Goal: Transaction & Acquisition: Download file/media

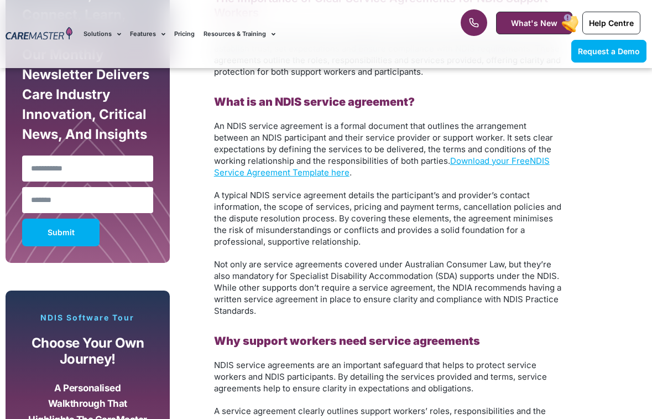
scroll to position [608, 0]
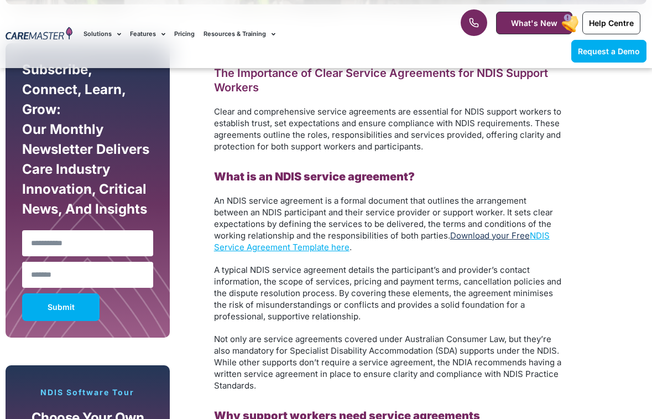
click at [480, 236] on link "Download your Free" at bounding box center [490, 235] width 80 height 11
click at [498, 236] on link "Download your Free" at bounding box center [490, 235] width 80 height 11
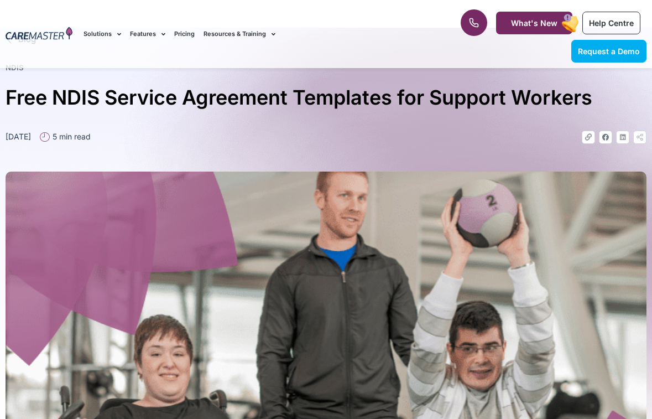
scroll to position [0, 0]
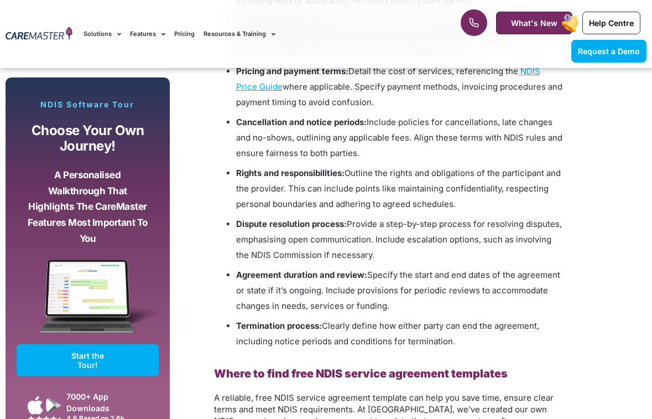
scroll to position [1438, 0]
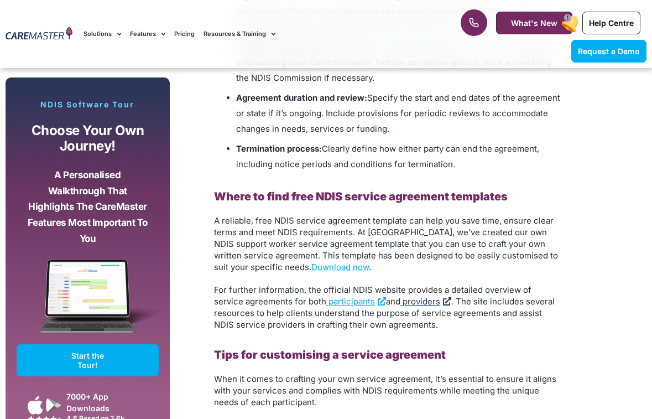
click at [403, 302] on span "providers" at bounding box center [422, 301] width 38 height 11
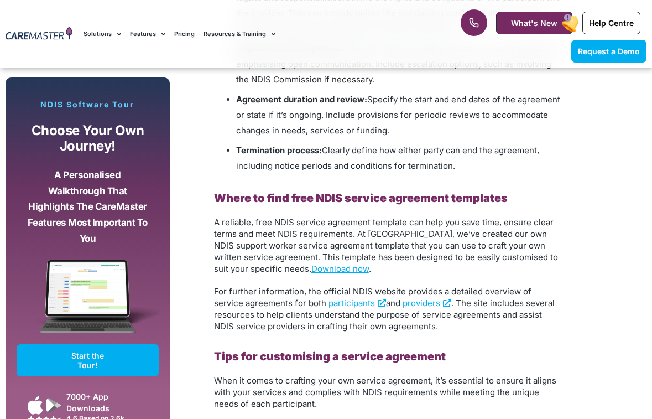
scroll to position [1438, 0]
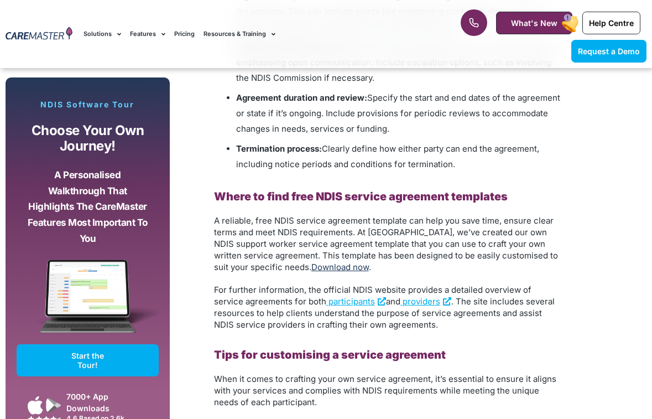
click at [311, 268] on link "Download now" at bounding box center [340, 267] width 58 height 11
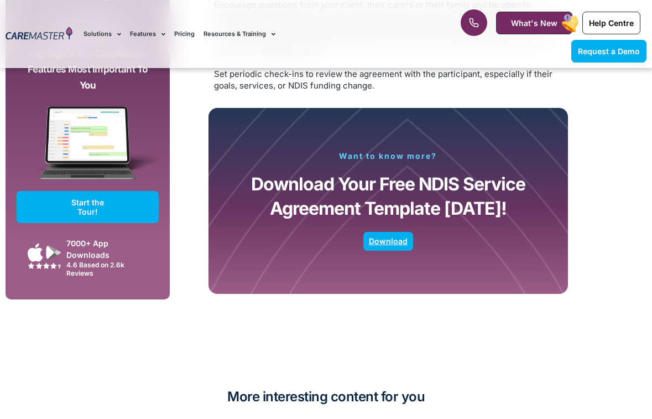
scroll to position [2157, 0]
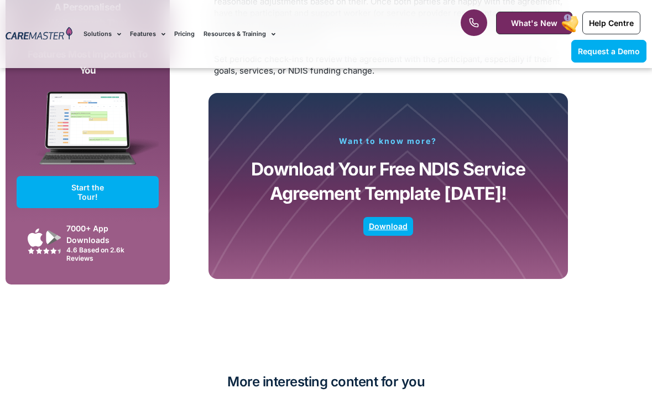
click at [391, 225] on span "Download" at bounding box center [388, 226] width 39 height 6
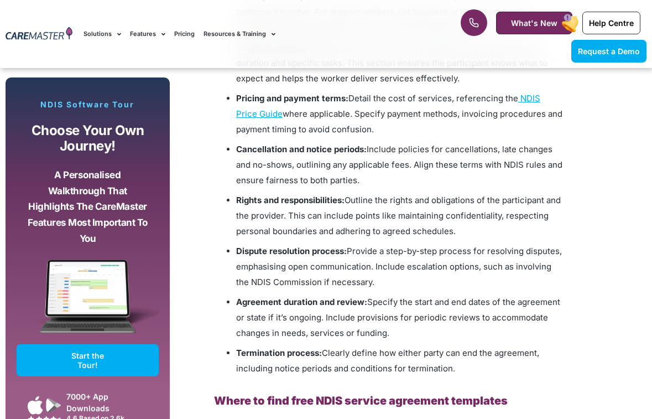
scroll to position [1162, 0]
